Goal: Task Accomplishment & Management: Manage account settings

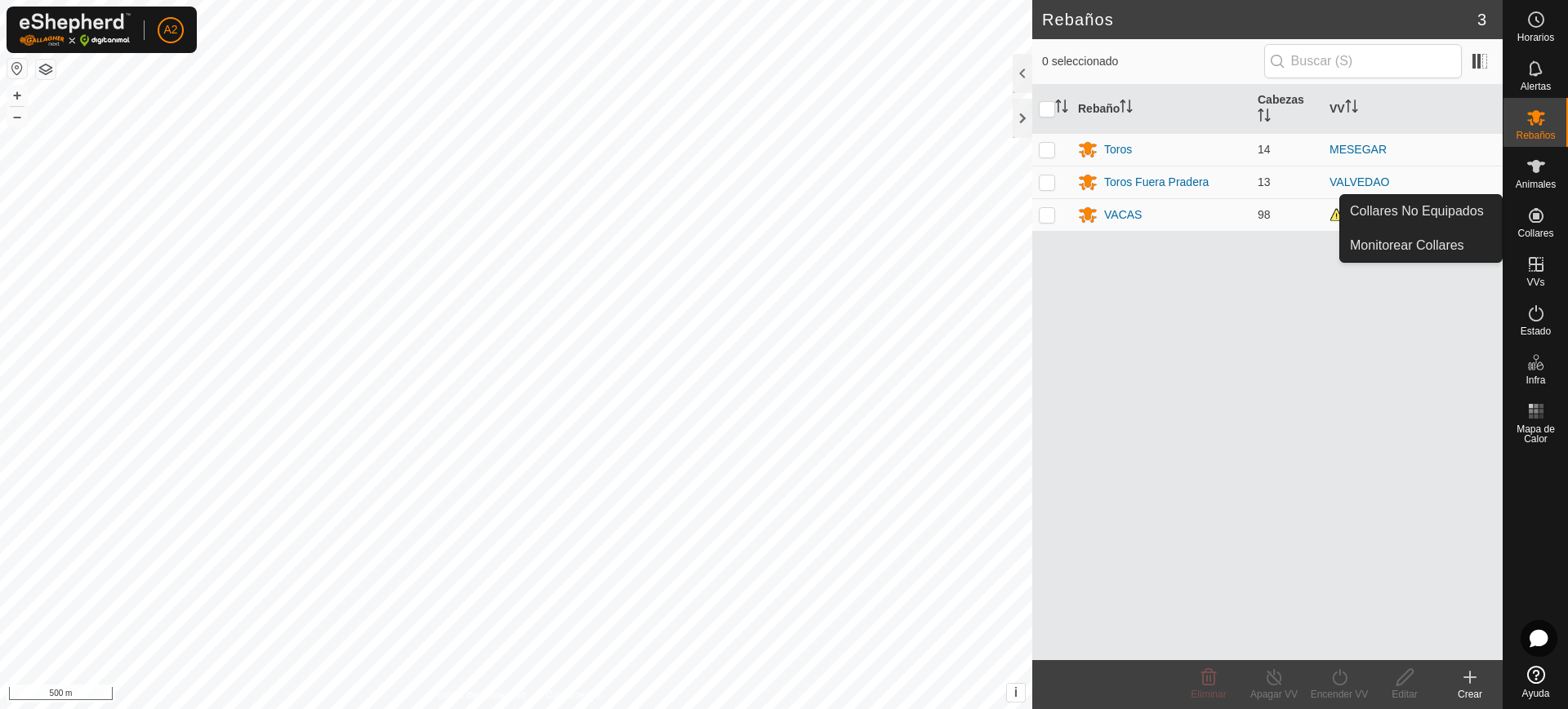
click at [1536, 230] on span "Collares" at bounding box center [1535, 234] width 36 height 10
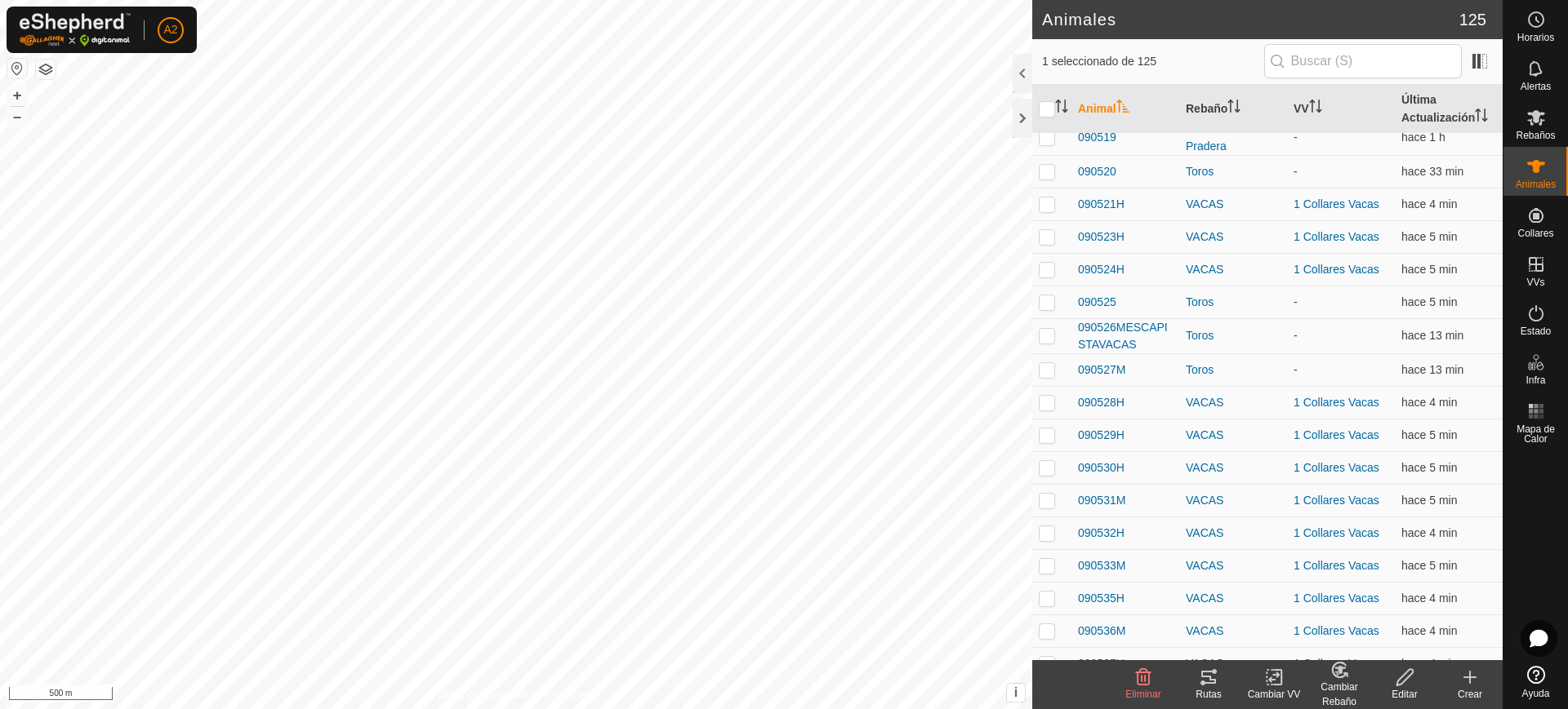
scroll to position [918, 0]
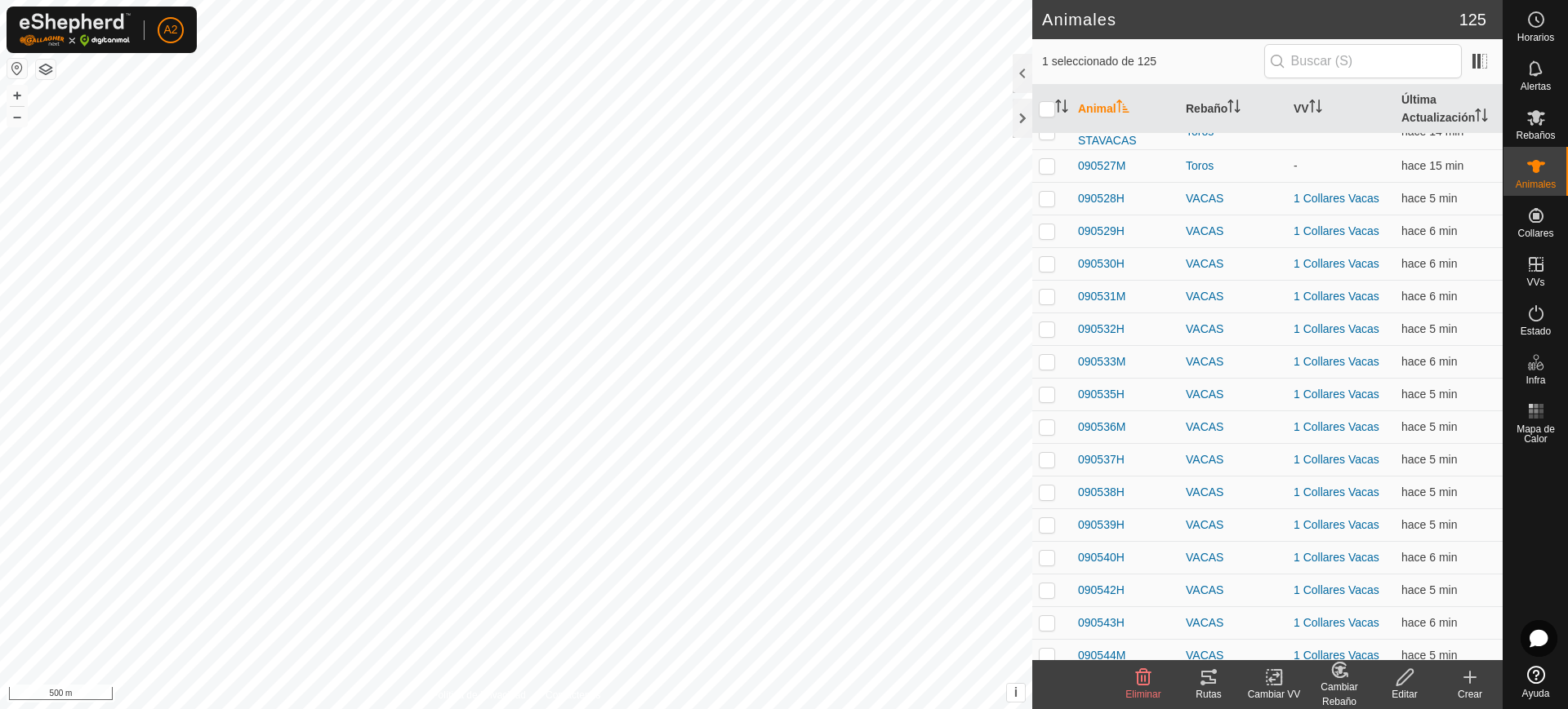
click at [160, 33] on p-avatar "A2" at bounding box center [171, 30] width 26 height 26
click at [212, 119] on link "Cerrar sesión" at bounding box center [246, 128] width 162 height 26
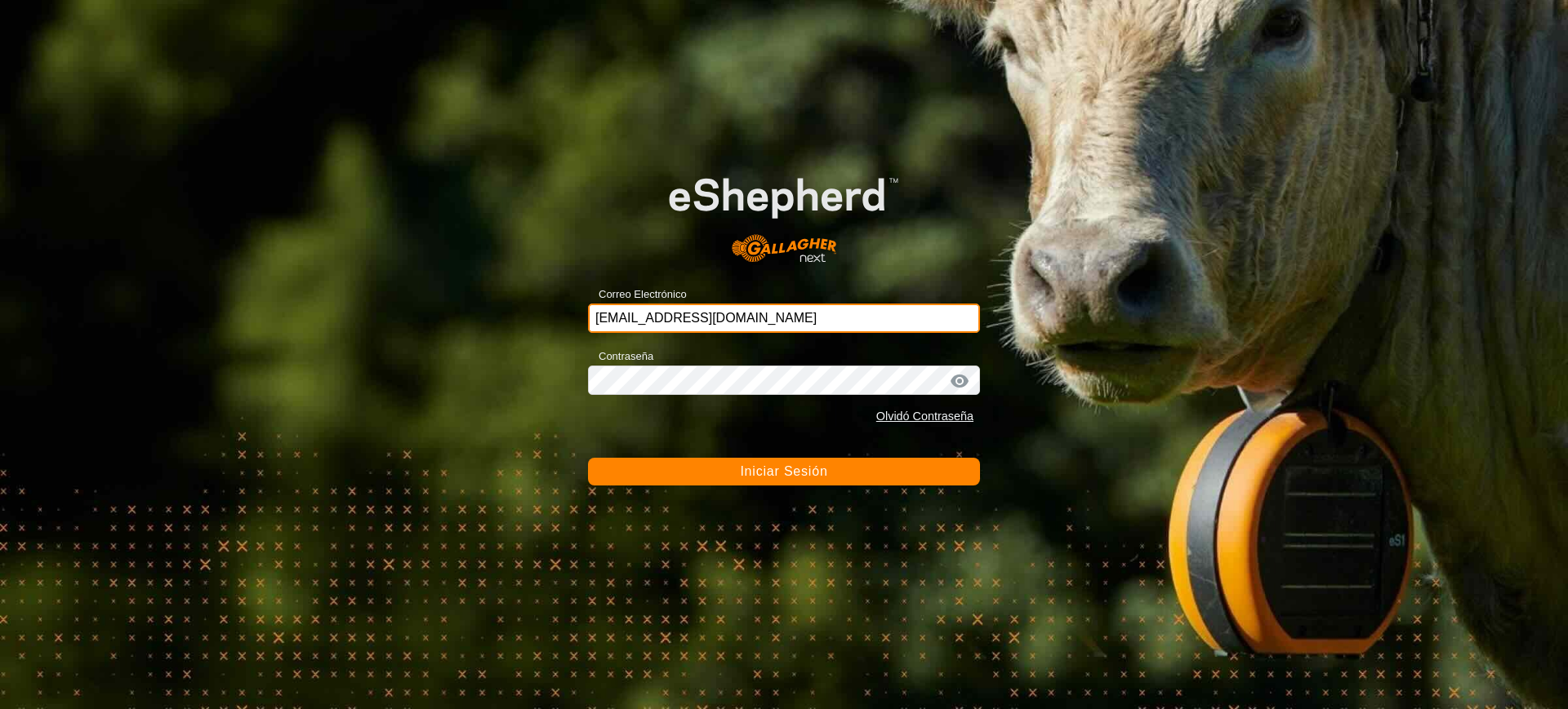
drag, startPoint x: 850, startPoint y: 312, endPoint x: 502, endPoint y: 319, distance: 348.1
click at [507, 317] on div "Correo Electrónico [EMAIL_ADDRESS][DOMAIN_NAME] Contraseña Olvidó Contraseña In…" at bounding box center [784, 354] width 1568 height 709
paste input "[PERSON_NAME]"
type input "[PERSON_NAME][EMAIL_ADDRESS][DOMAIN_NAME]"
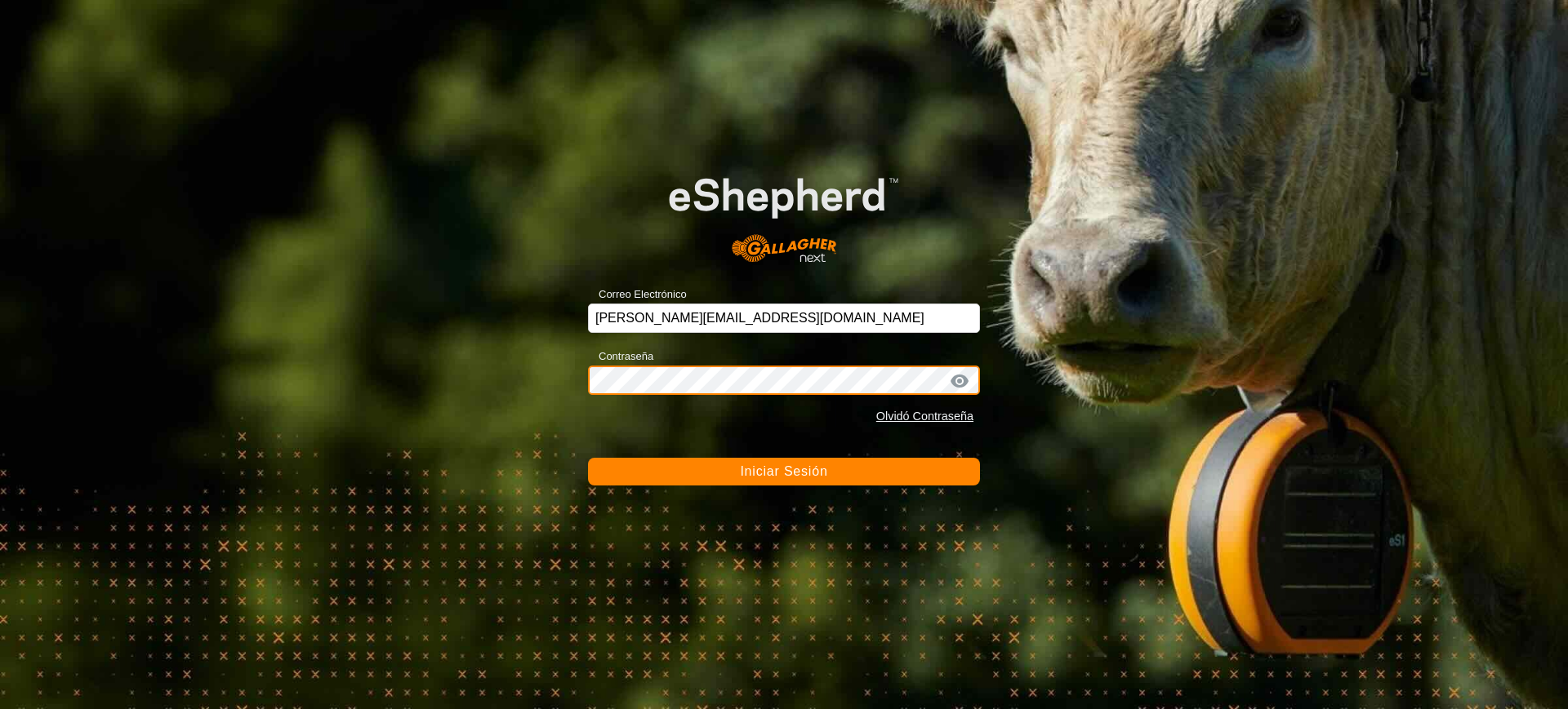
click at [516, 390] on div "Correo Electrónico [PERSON_NAME][EMAIL_ADDRESS][DOMAIN_NAME] Contraseña Olvidó …" at bounding box center [784, 354] width 1568 height 709
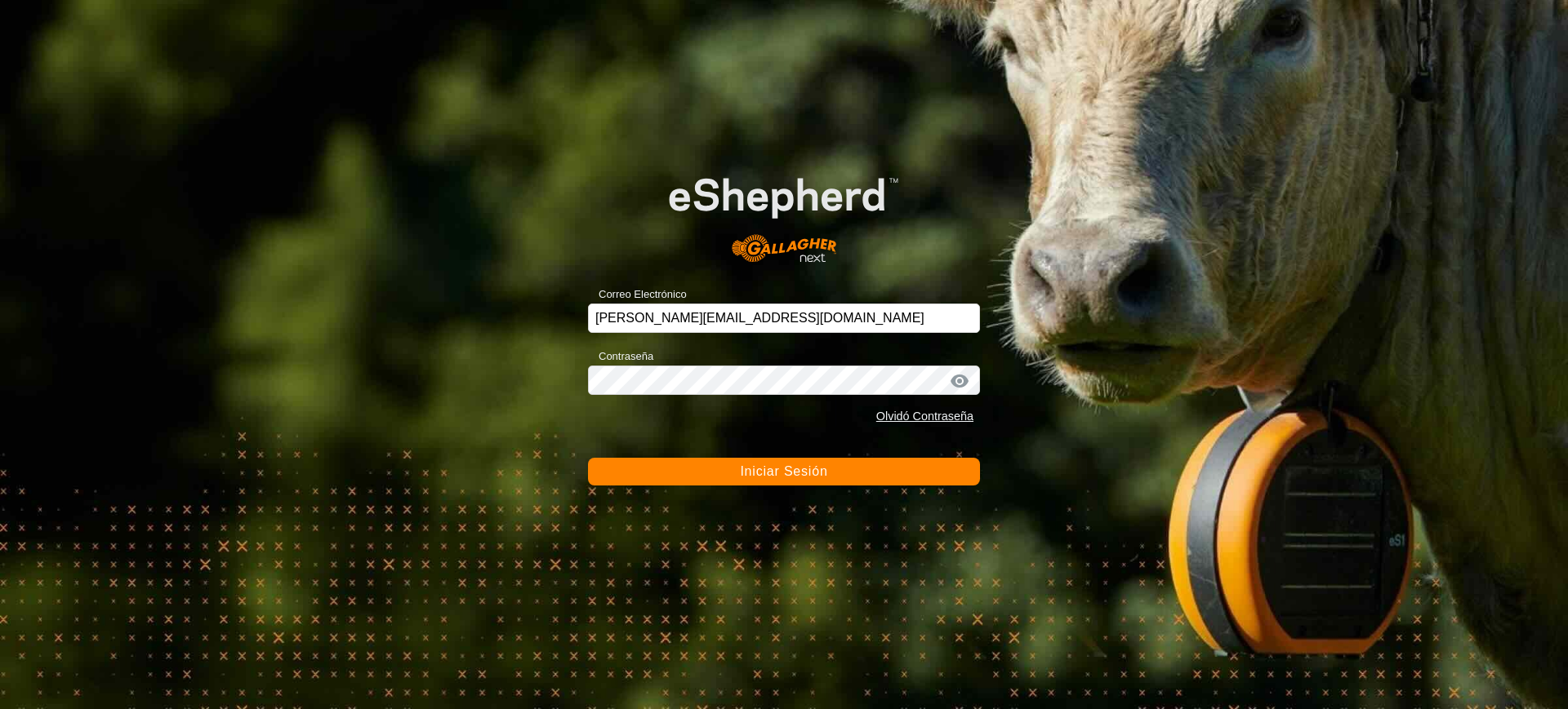
click at [806, 466] on span "Iniciar Sesión" at bounding box center [783, 471] width 87 height 14
